Goal: Find specific page/section: Find specific page/section

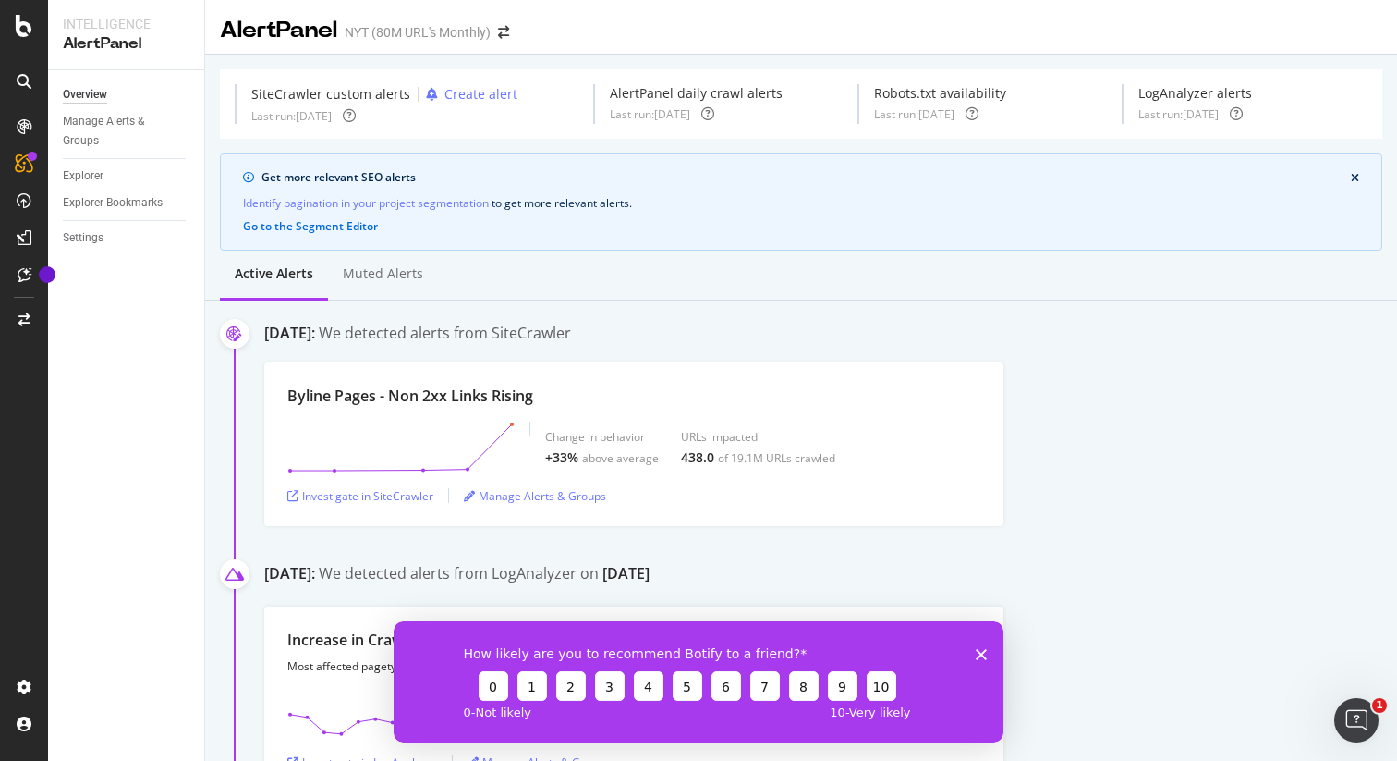
click at [11, 83] on div at bounding box center [24, 82] width 30 height 30
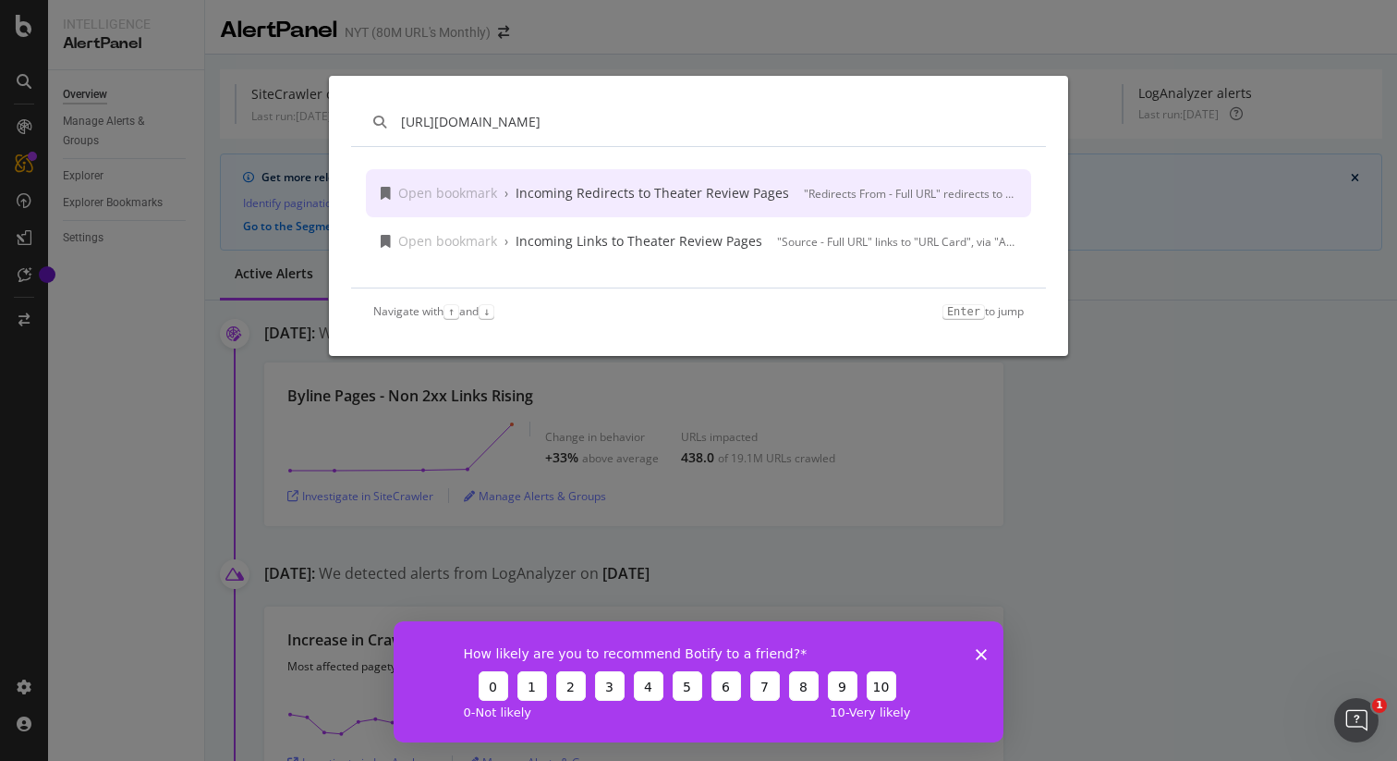
type input "[URL][DOMAIN_NAME]"
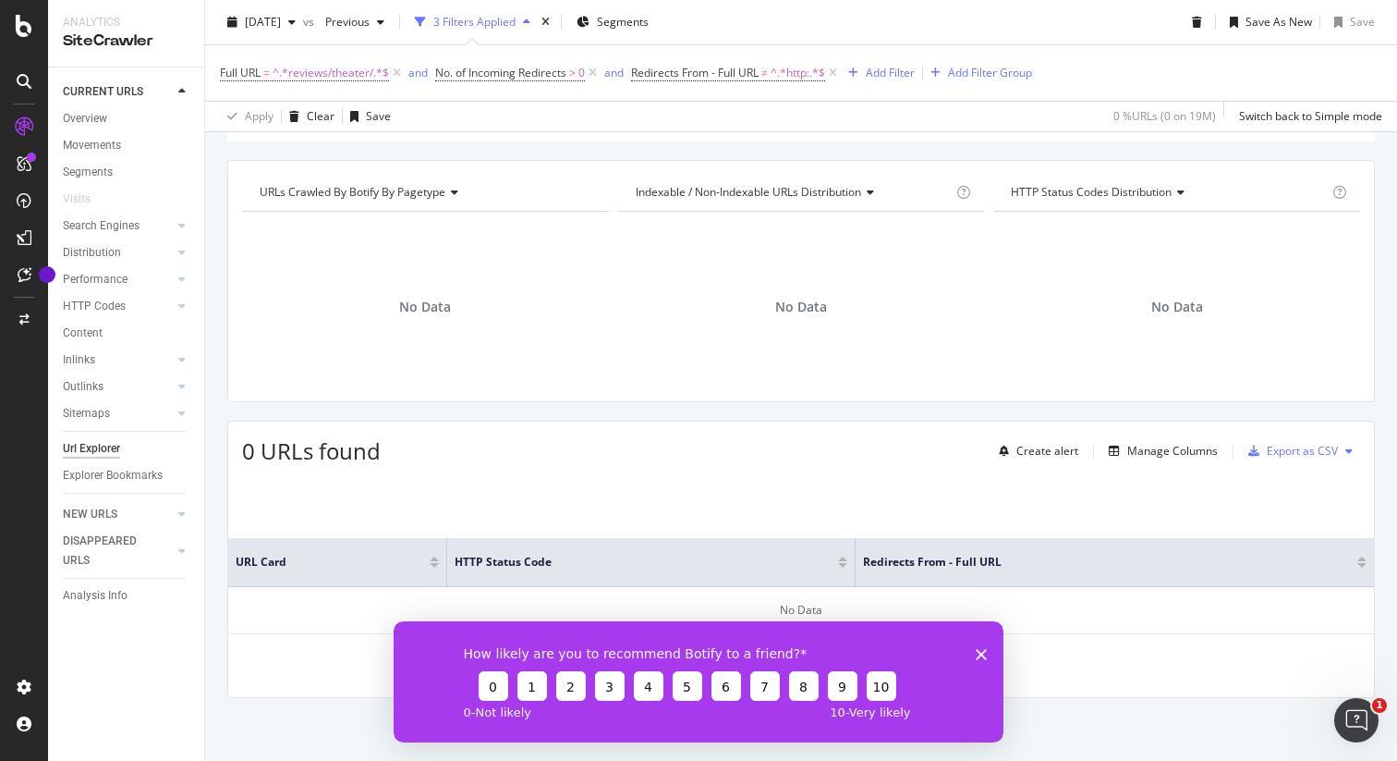
scroll to position [155, 0]
click at [20, 72] on div at bounding box center [24, 82] width 30 height 30
